Goal: Task Accomplishment & Management: Complete application form

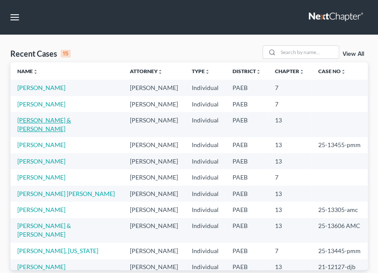
click at [40, 119] on link "[PERSON_NAME] & [PERSON_NAME]" at bounding box center [44, 124] width 54 height 16
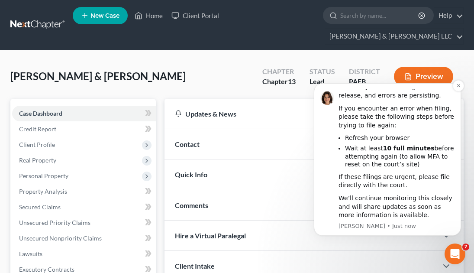
scroll to position [63, 0]
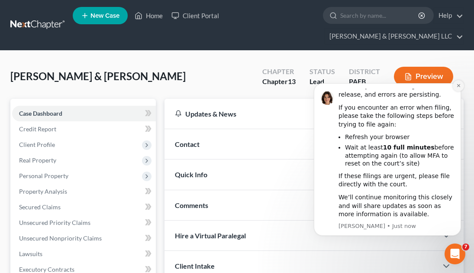
click at [384, 86] on icon "Dismiss notification" at bounding box center [458, 85] width 5 height 5
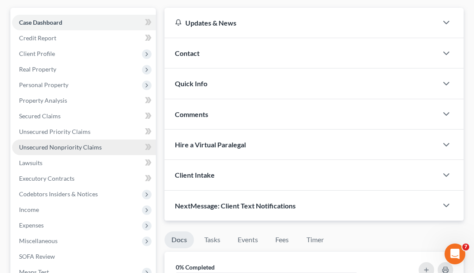
click at [66, 146] on span "Unsecured Nonpriority Claims" at bounding box center [60, 146] width 83 height 7
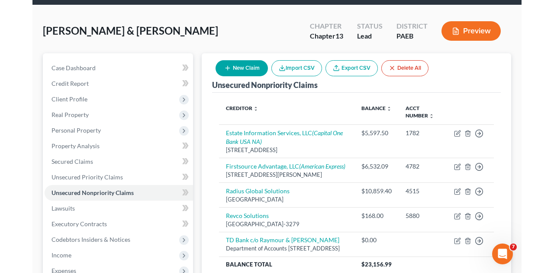
scroll to position [47, 0]
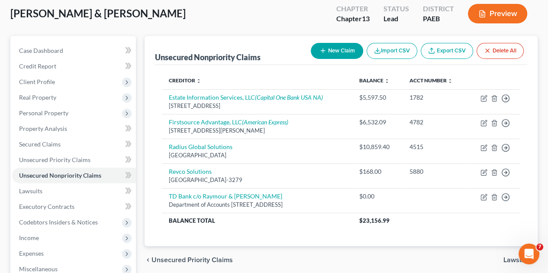
click at [336, 51] on button "New Claim" at bounding box center [337, 51] width 52 height 16
select select "2"
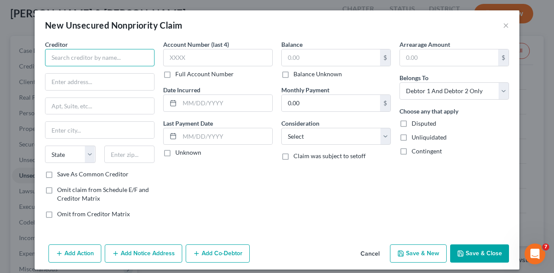
click at [128, 58] on input "text" at bounding box center [100, 57] width 110 height 17
type input "Capital Management Services, LP"
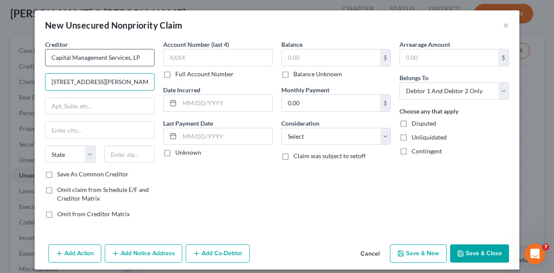
type input "[STREET_ADDRESS][PERSON_NAME]"
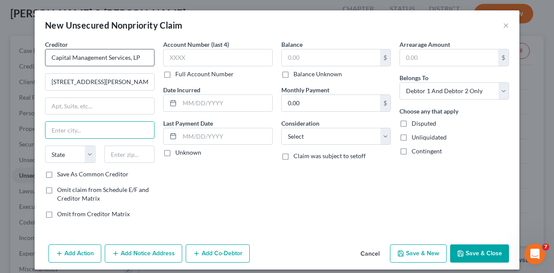
type input "G"
type input "Buffalo"
select select "35"
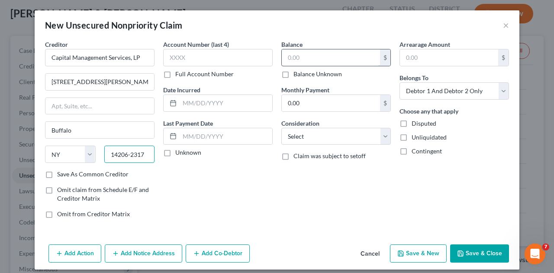
type input "14206-2317"
click at [310, 55] on input "text" at bounding box center [331, 57] width 98 height 16
click at [294, 73] on label "Balance Unknown" at bounding box center [318, 74] width 49 height 9
click at [297, 73] on input "Balance Unknown" at bounding box center [300, 73] width 6 height 6
checkbox input "true"
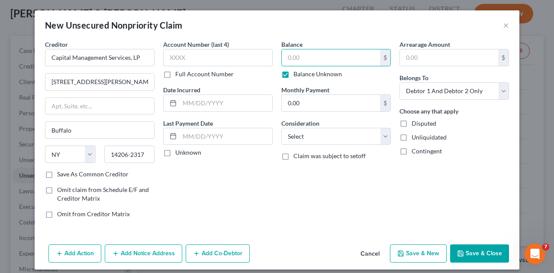
type input "0.00"
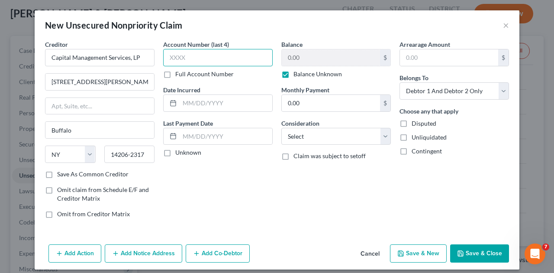
click at [204, 54] on input "text" at bounding box center [218, 57] width 110 height 17
type input "066"
click at [175, 74] on label "Full Account Number" at bounding box center [204, 74] width 58 height 9
click at [179, 74] on input "Full Account Number" at bounding box center [182, 73] width 6 height 6
click at [212, 59] on input "066" at bounding box center [218, 57] width 110 height 17
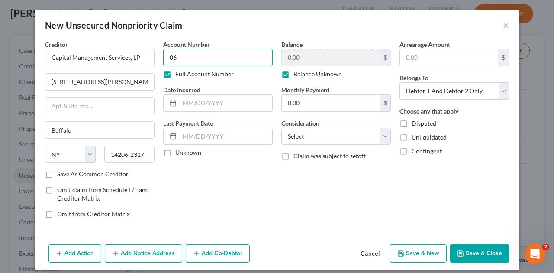
type input "0"
type input "113710661"
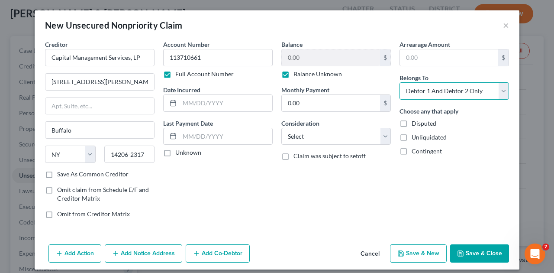
click at [384, 82] on select "Select Debtor 1 Only Debtor 2 Only Debtor 1 And Debtor 2 Only At Least One Of T…" at bounding box center [455, 90] width 110 height 17
select select "0"
click option "Debtor 1 Only" at bounding box center [0, 0] width 0 height 0
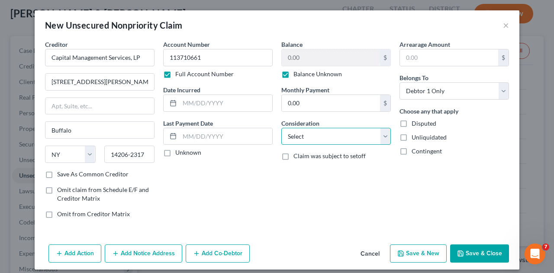
click at [281, 128] on select "Select Cable / Satellite Services Collection Agency Credit Card Debt Debt Couns…" at bounding box center [336, 136] width 110 height 17
select select "1"
click option "Collection Agency" at bounding box center [0, 0] width 0 height 0
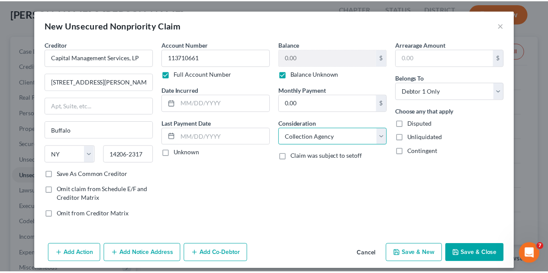
scroll to position [6, 0]
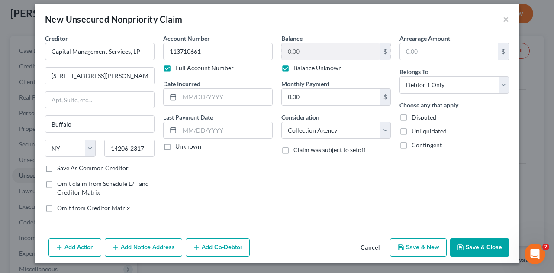
click at [384, 246] on button "Save & Close" at bounding box center [479, 247] width 59 height 18
